Goal: Information Seeking & Learning: Learn about a topic

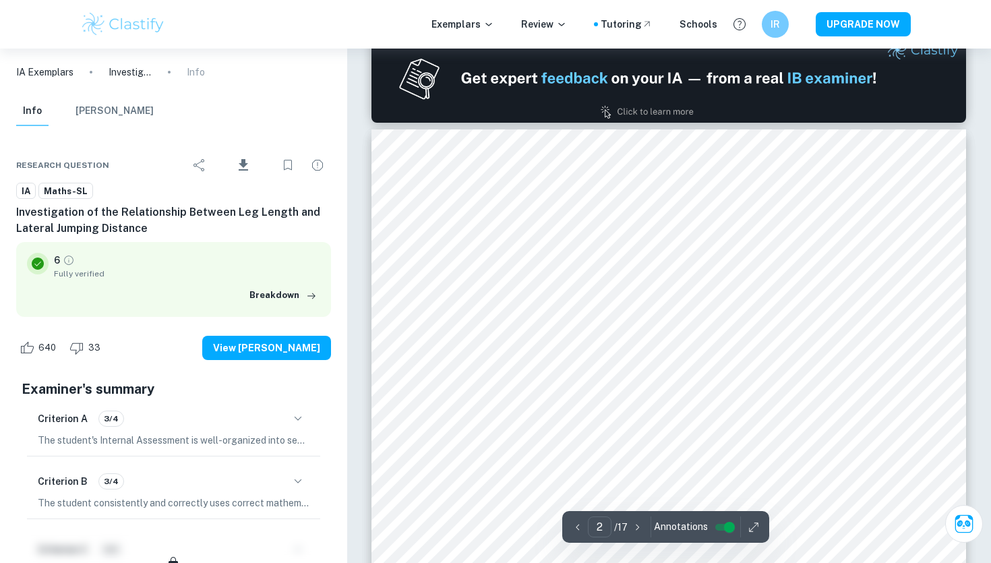
scroll to position [796, 0]
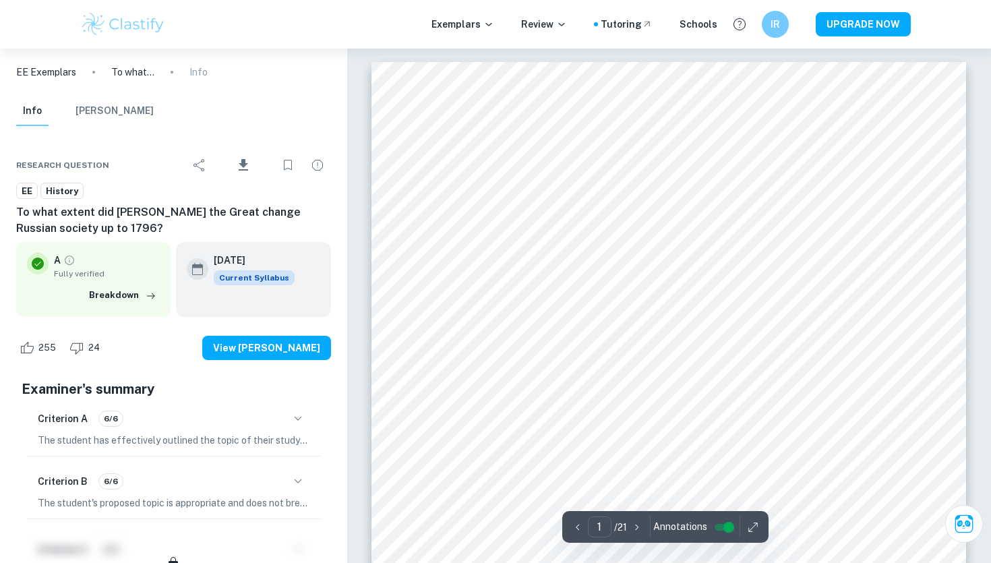
scroll to position [26, 0]
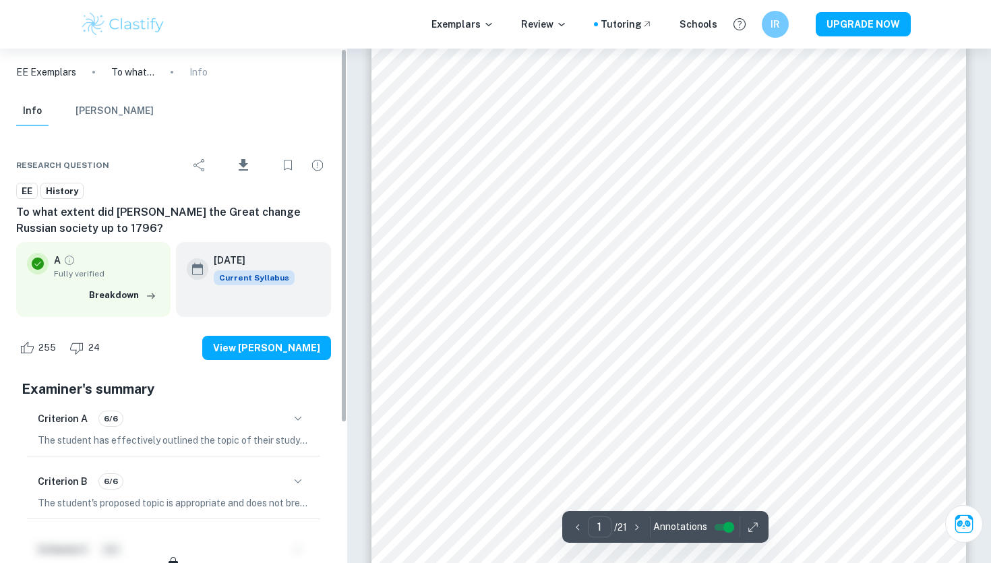
click at [102, 20] on img at bounding box center [123, 24] width 86 height 27
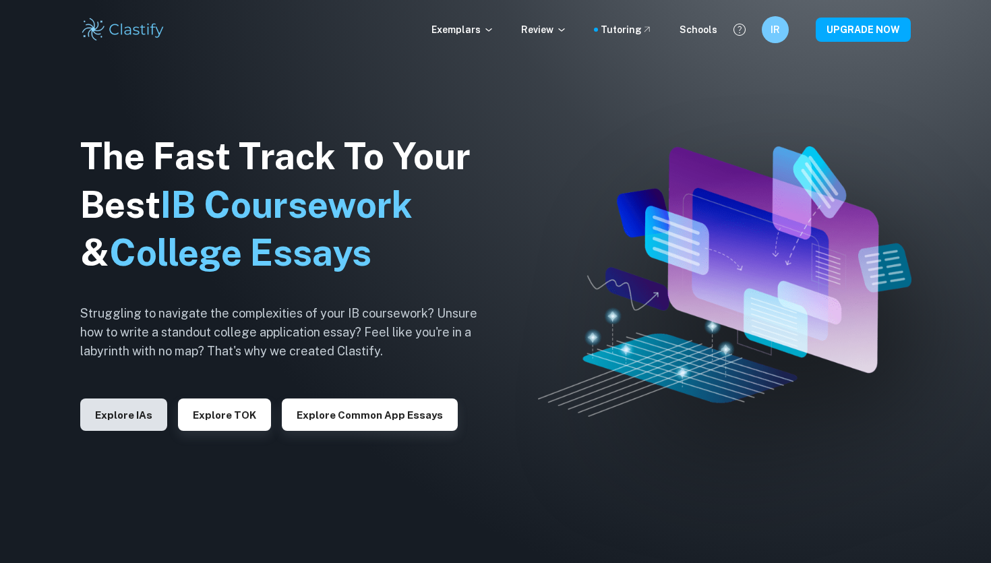
click at [125, 419] on button "Explore IAs" at bounding box center [123, 415] width 87 height 32
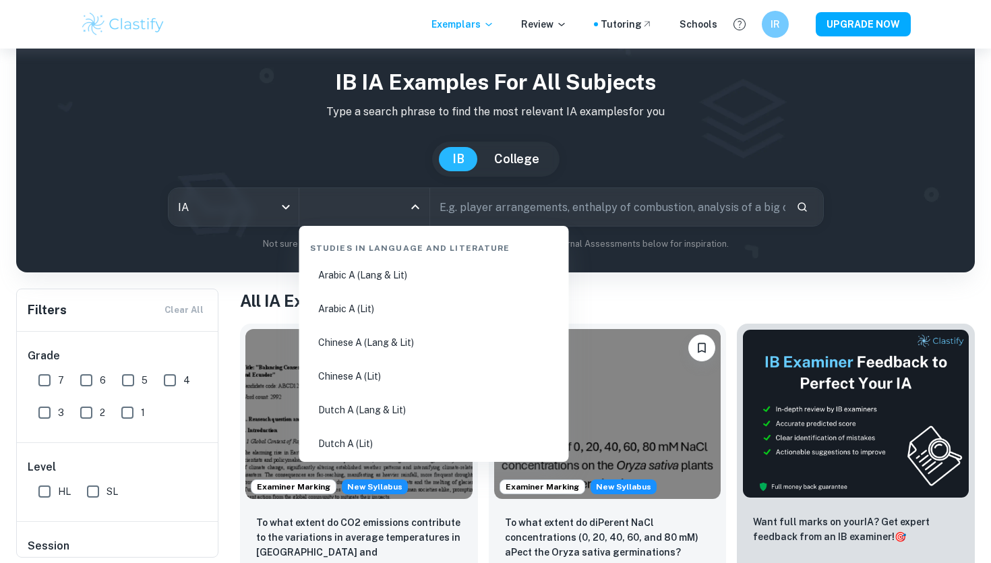
click at [347, 216] on input "All Subjects" at bounding box center [354, 207] width 98 height 26
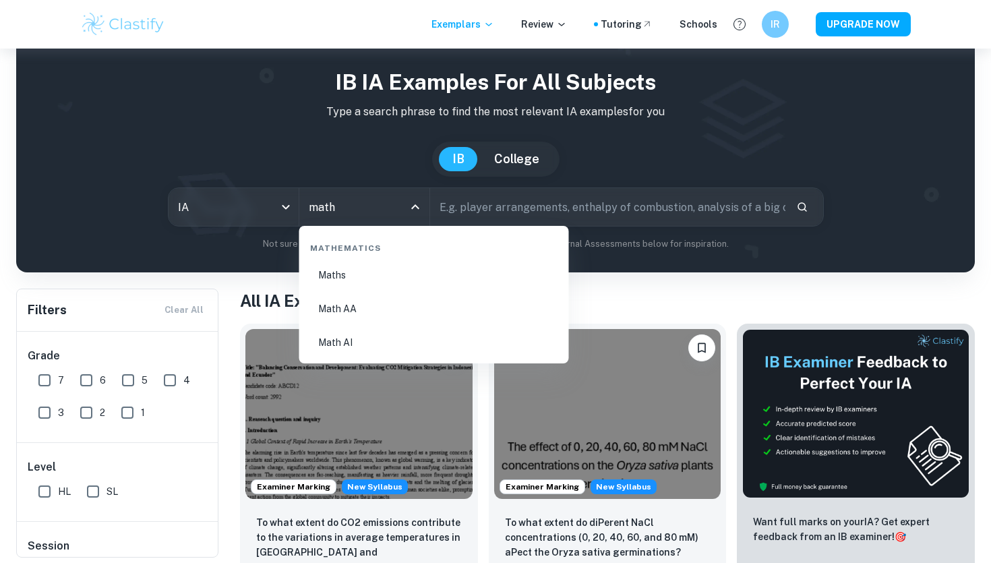
click at [383, 301] on li "Math AA" at bounding box center [434, 308] width 259 height 31
type input "Math AA"
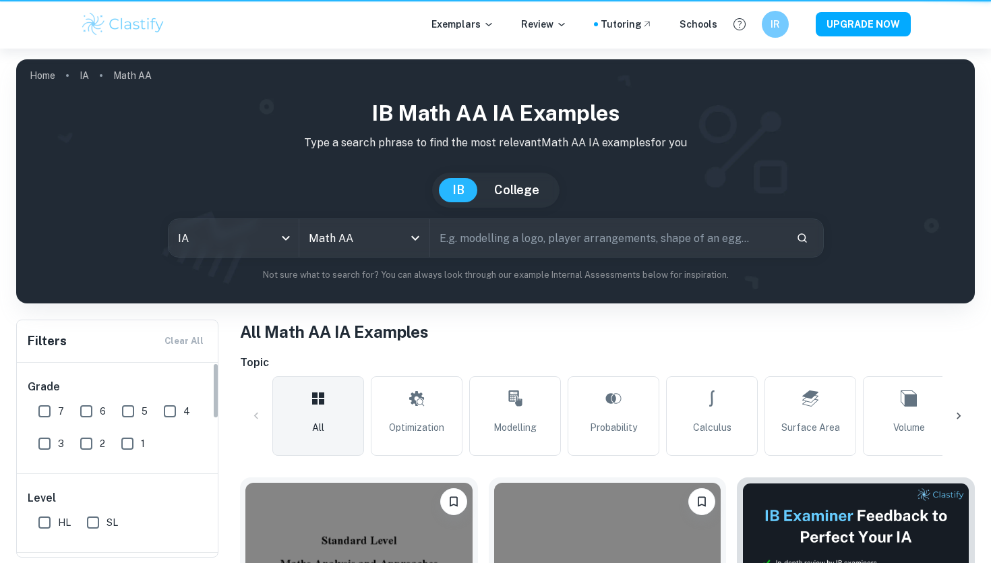
click at [49, 377] on div "Grade 7 6 5 4 3 2 1" at bounding box center [118, 418] width 202 height 111
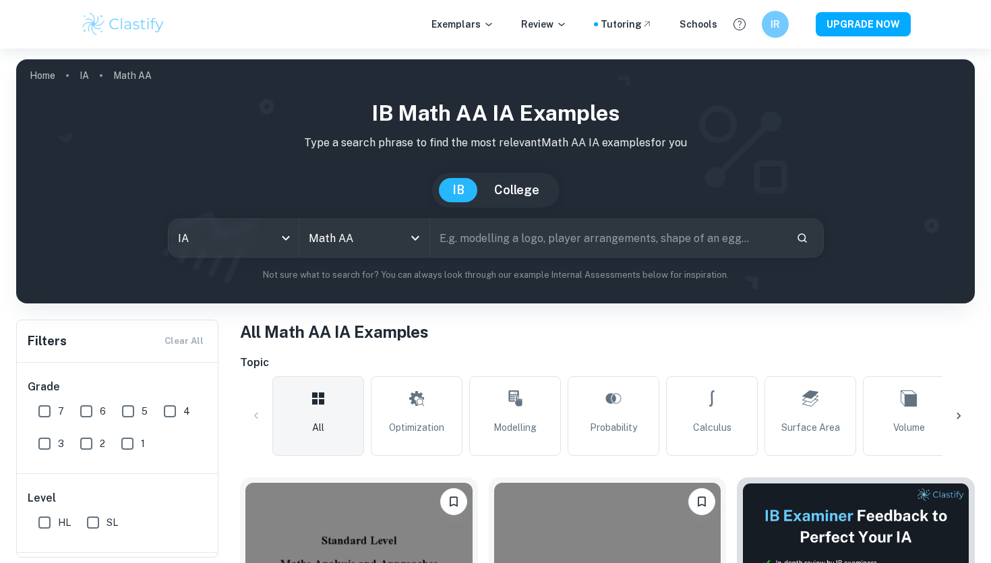
click at [37, 409] on input "7" at bounding box center [44, 411] width 27 height 27
checkbox input "true"
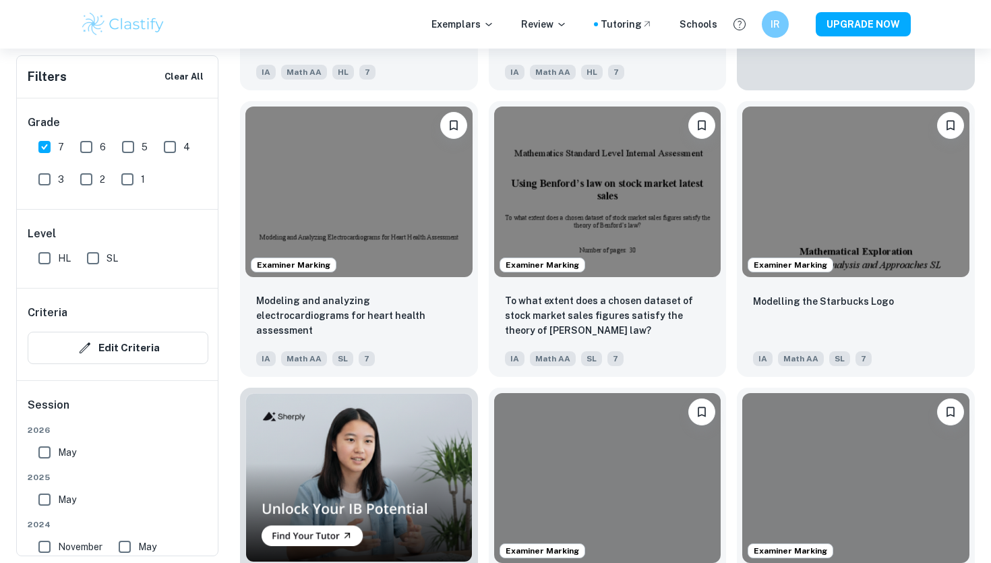
scroll to position [721, 0]
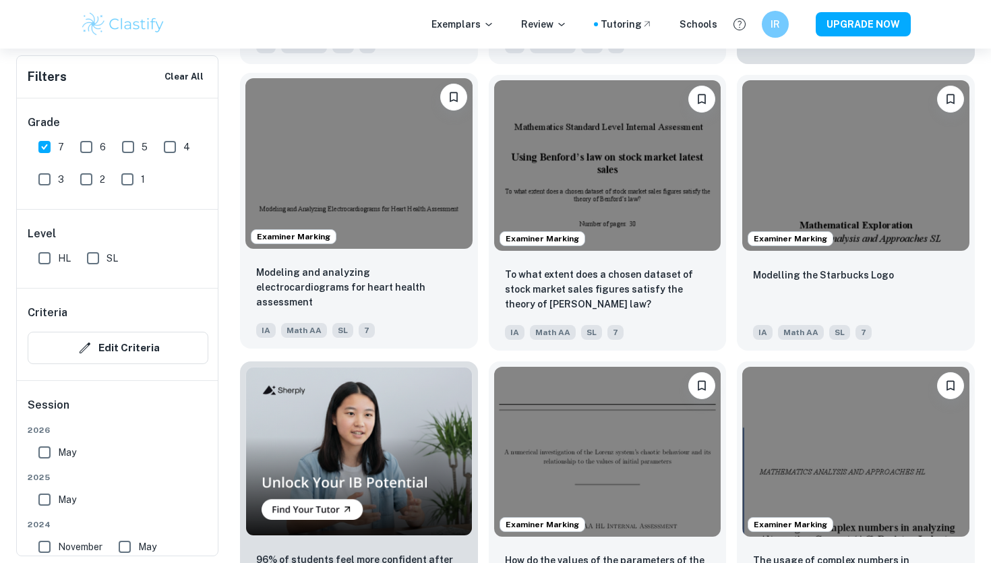
click at [390, 294] on p "Modeling and analyzing electrocardiograms for heart health assessment" at bounding box center [359, 287] width 206 height 45
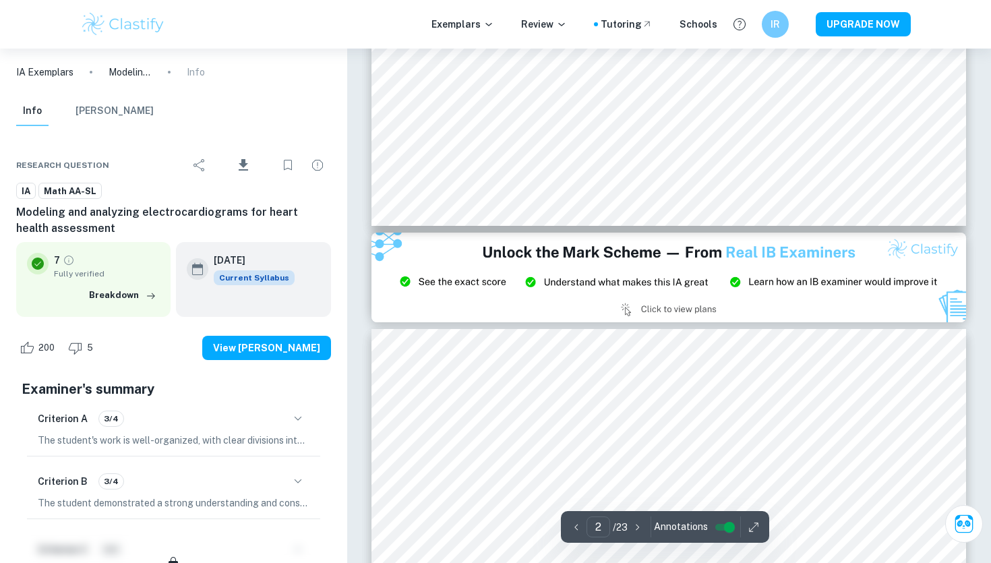
type input "3"
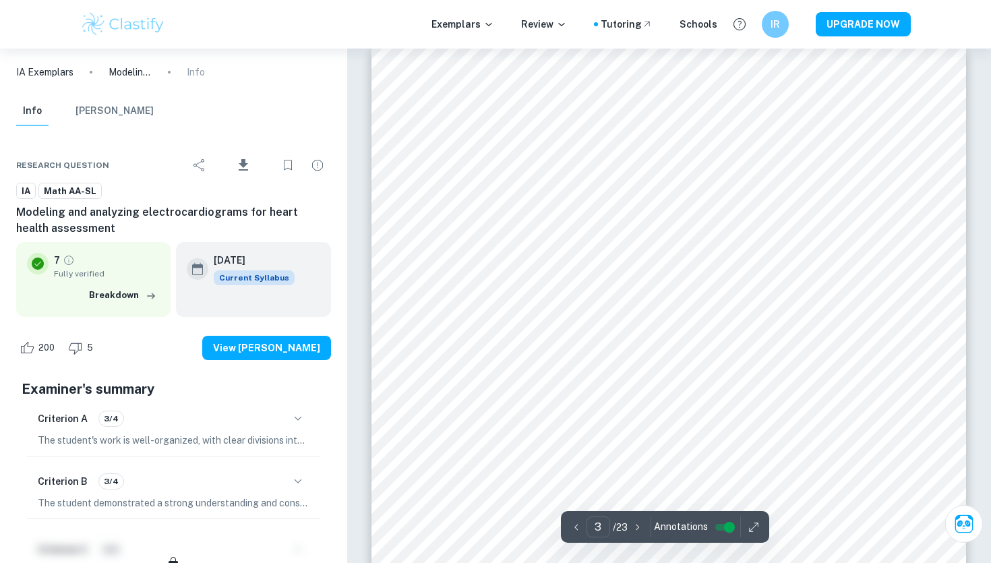
scroll to position [1910, 0]
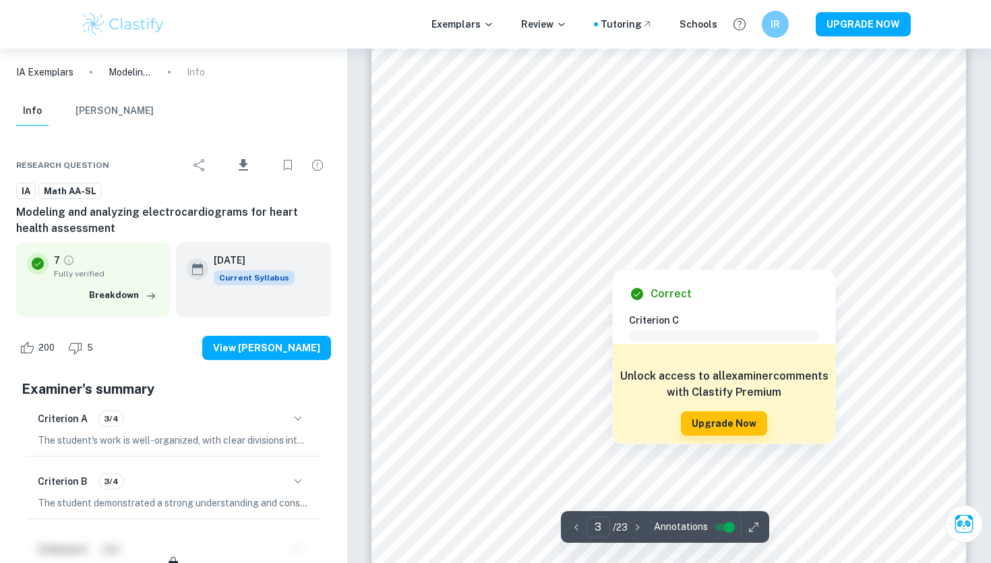
click at [641, 249] on div at bounding box center [651, 242] width 415 height 24
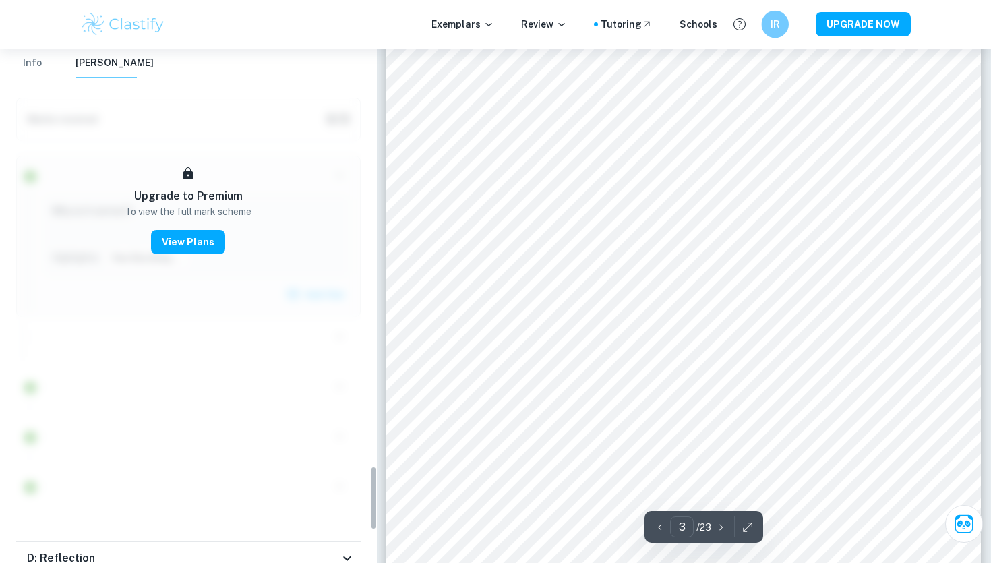
scroll to position [3352, 0]
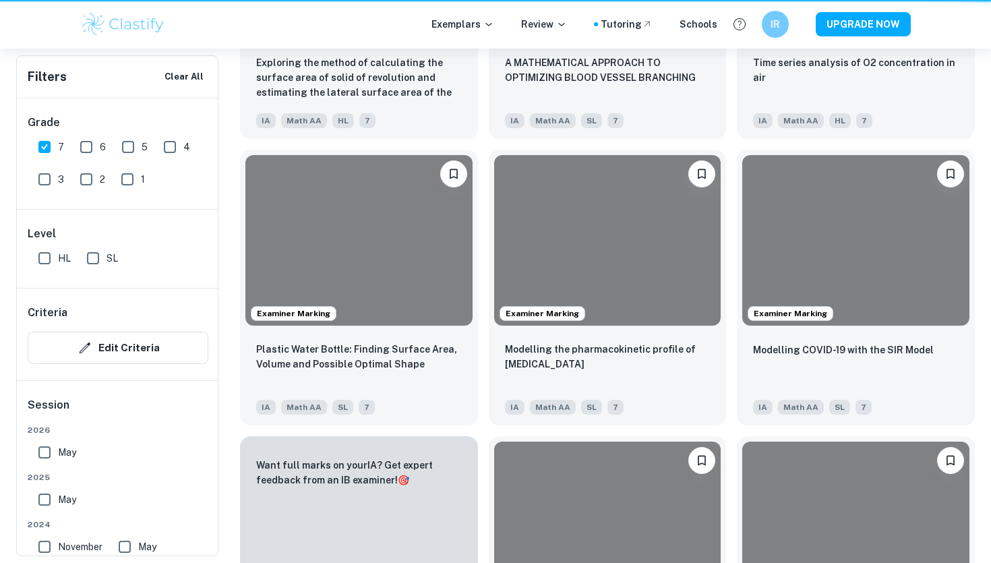
scroll to position [721, 0]
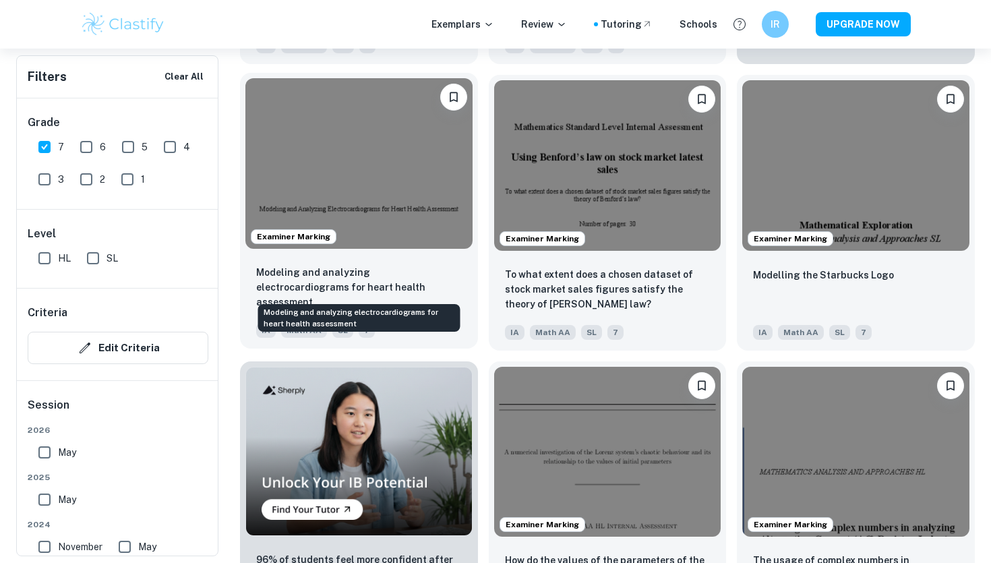
click at [376, 281] on p "Modeling and analyzing electrocardiograms for heart health assessment" at bounding box center [359, 287] width 206 height 45
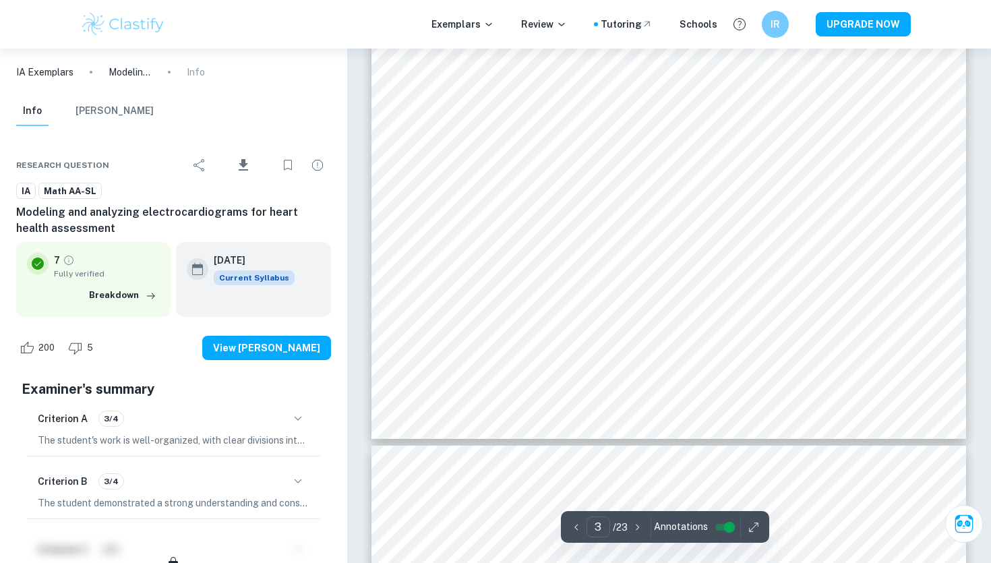
scroll to position [2355, 0]
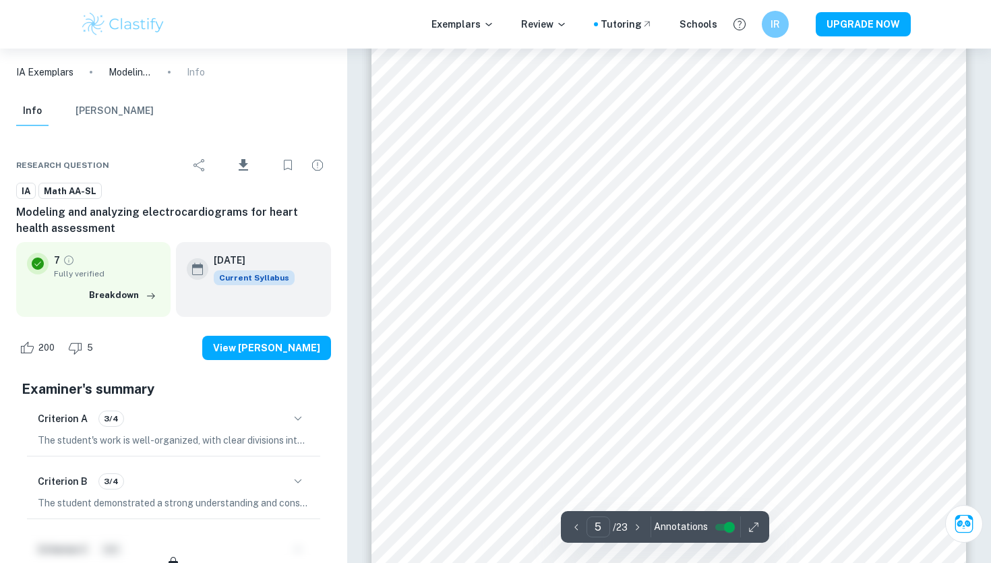
type input "4"
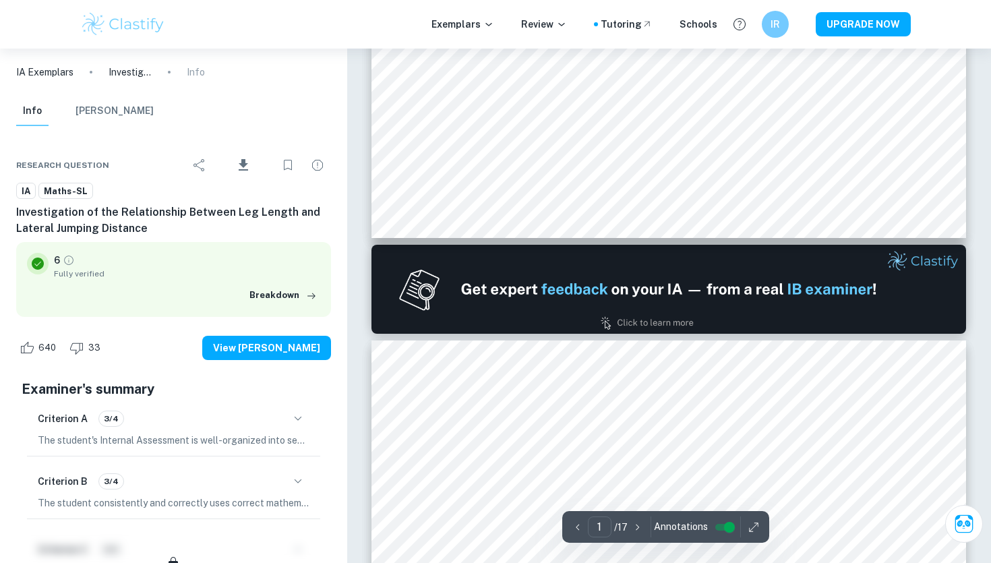
type input "2"
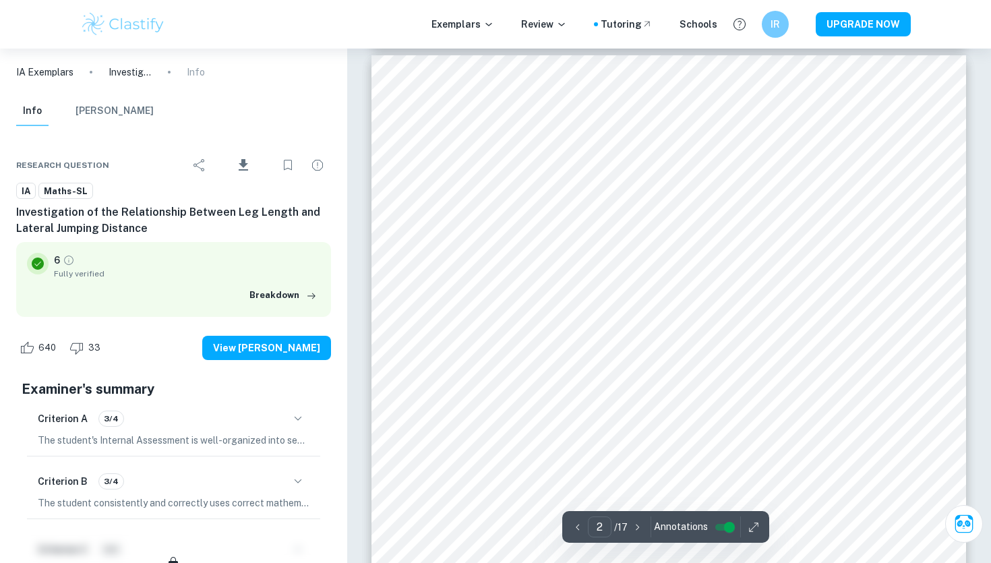
scroll to position [879, 0]
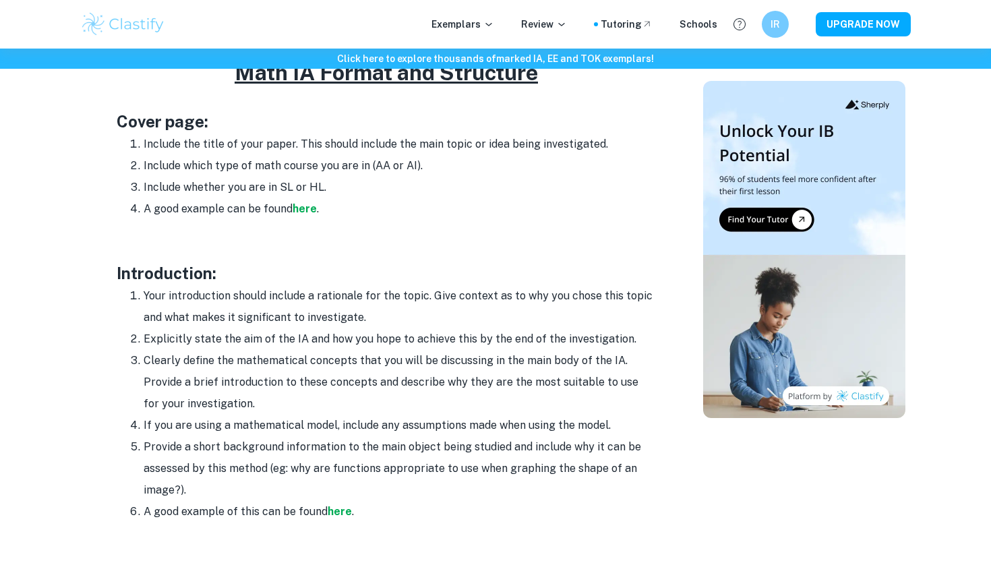
scroll to position [717, 0]
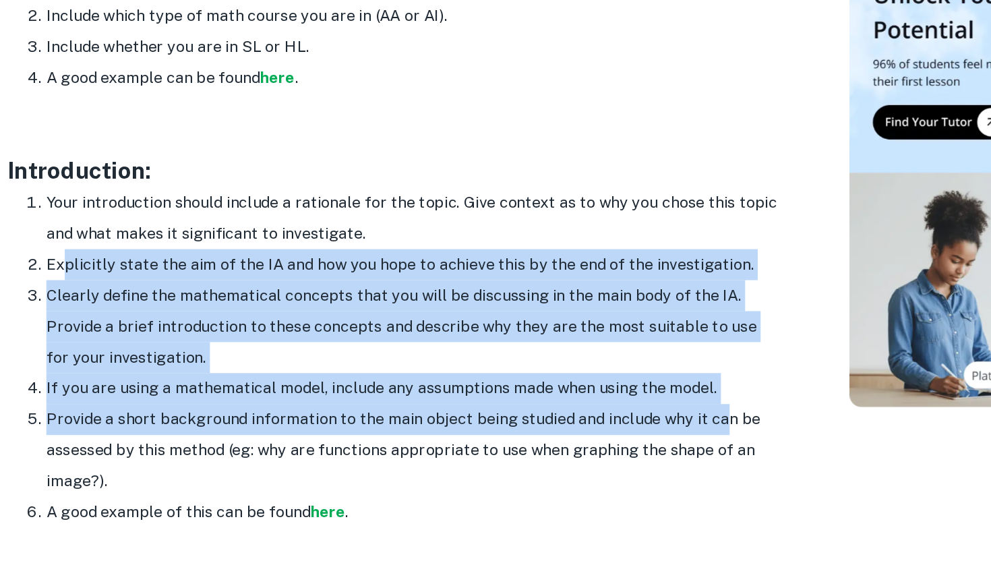
drag, startPoint x: 154, startPoint y: 324, endPoint x: 610, endPoint y: 419, distance: 466.3
click at [610, 419] on ol "Your introduction should include a rationale for the topic. Give context as to …" at bounding box center [386, 383] width 539 height 237
click at [333, 490] on strong "here" at bounding box center [340, 491] width 24 height 13
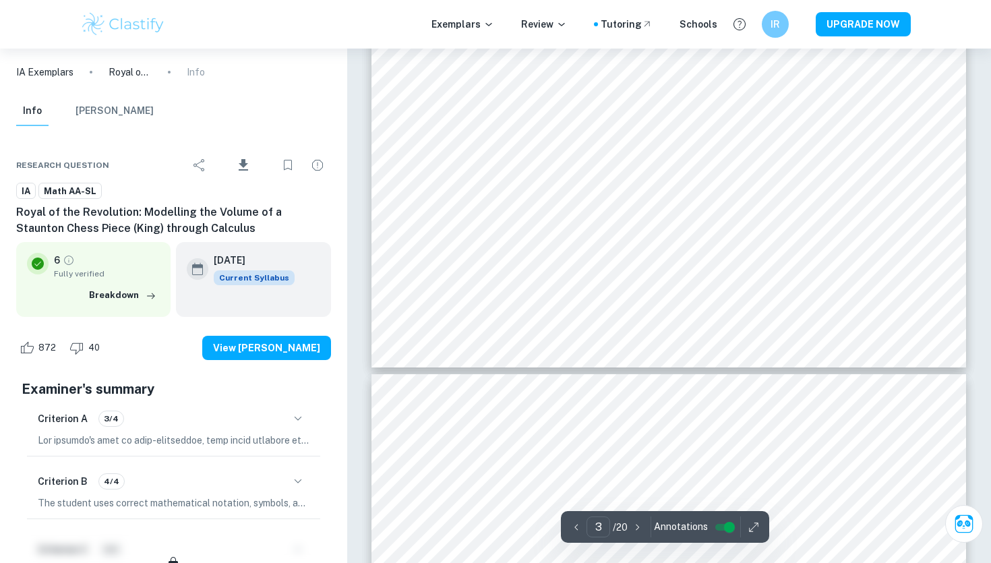
scroll to position [2224, 0]
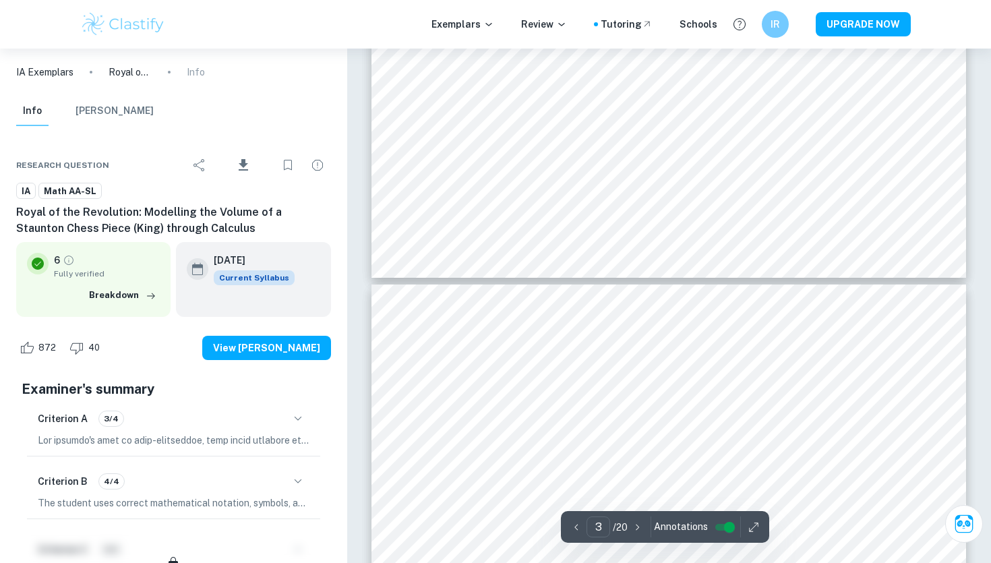
type input "4"
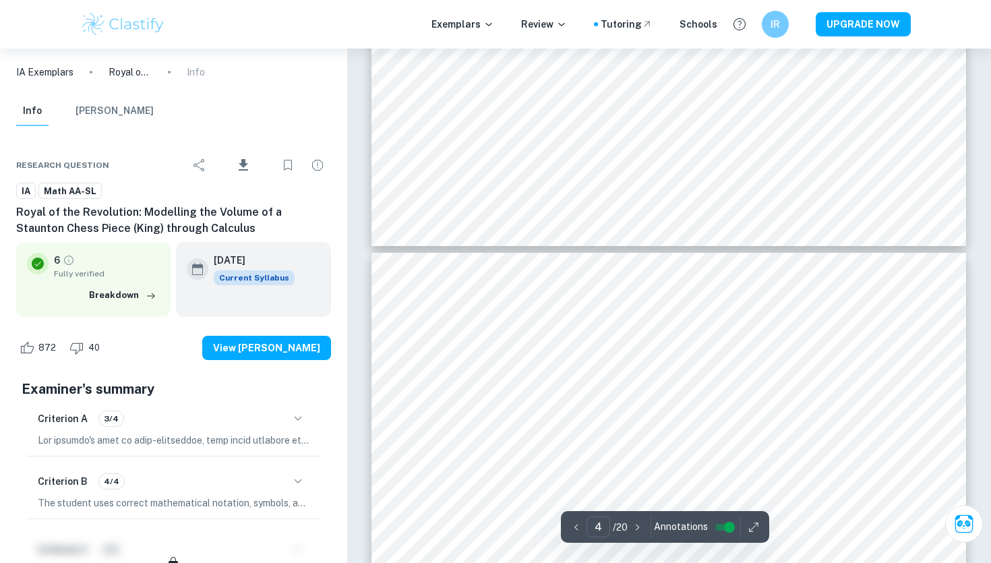
scroll to position [2332, 0]
